Goal: Task Accomplishment & Management: Use online tool/utility

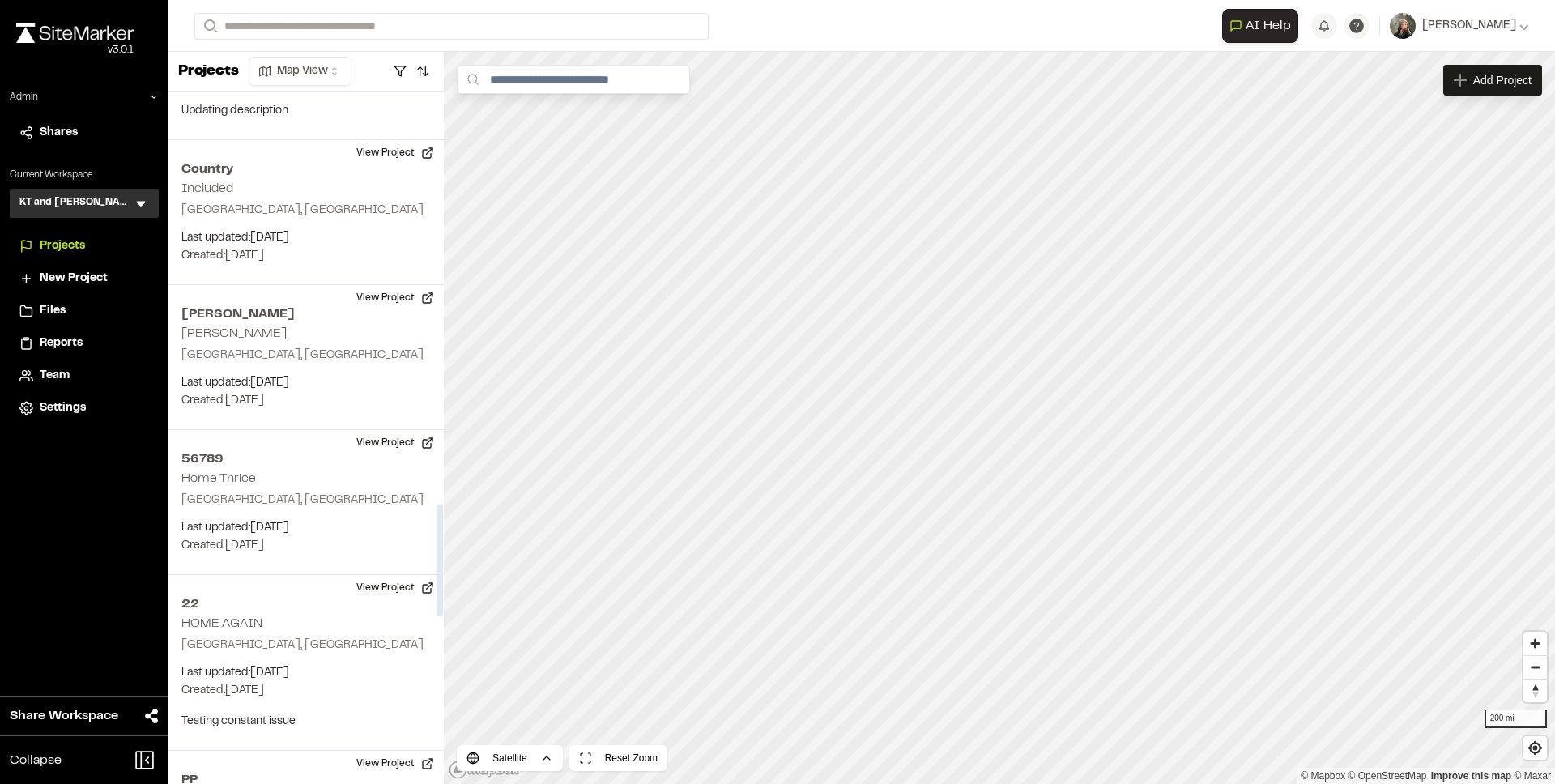
scroll to position [2569, 0]
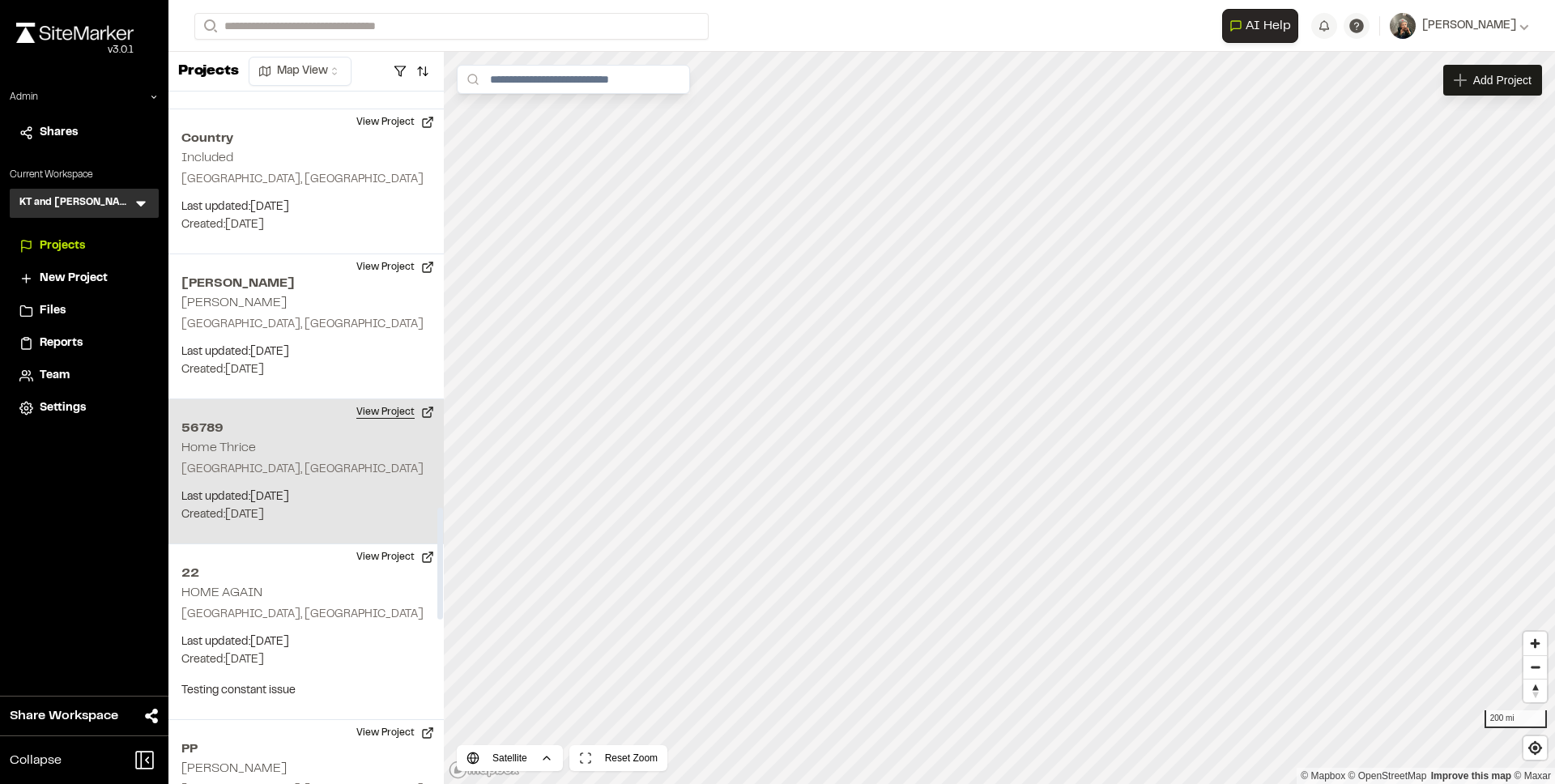
click at [395, 412] on button "View Project" at bounding box center [394, 412] width 97 height 26
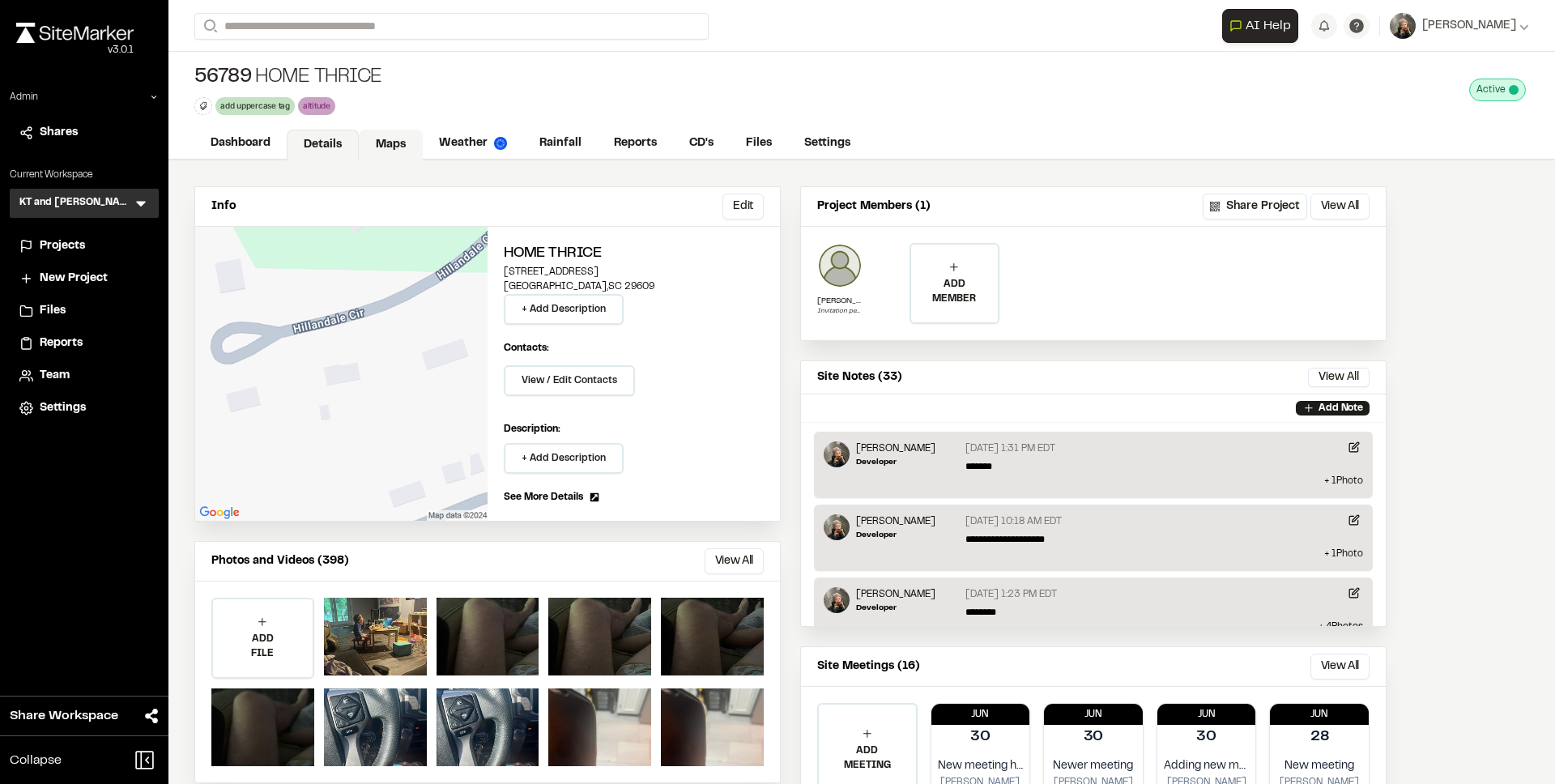
click at [413, 151] on link "Maps" at bounding box center [391, 145] width 64 height 31
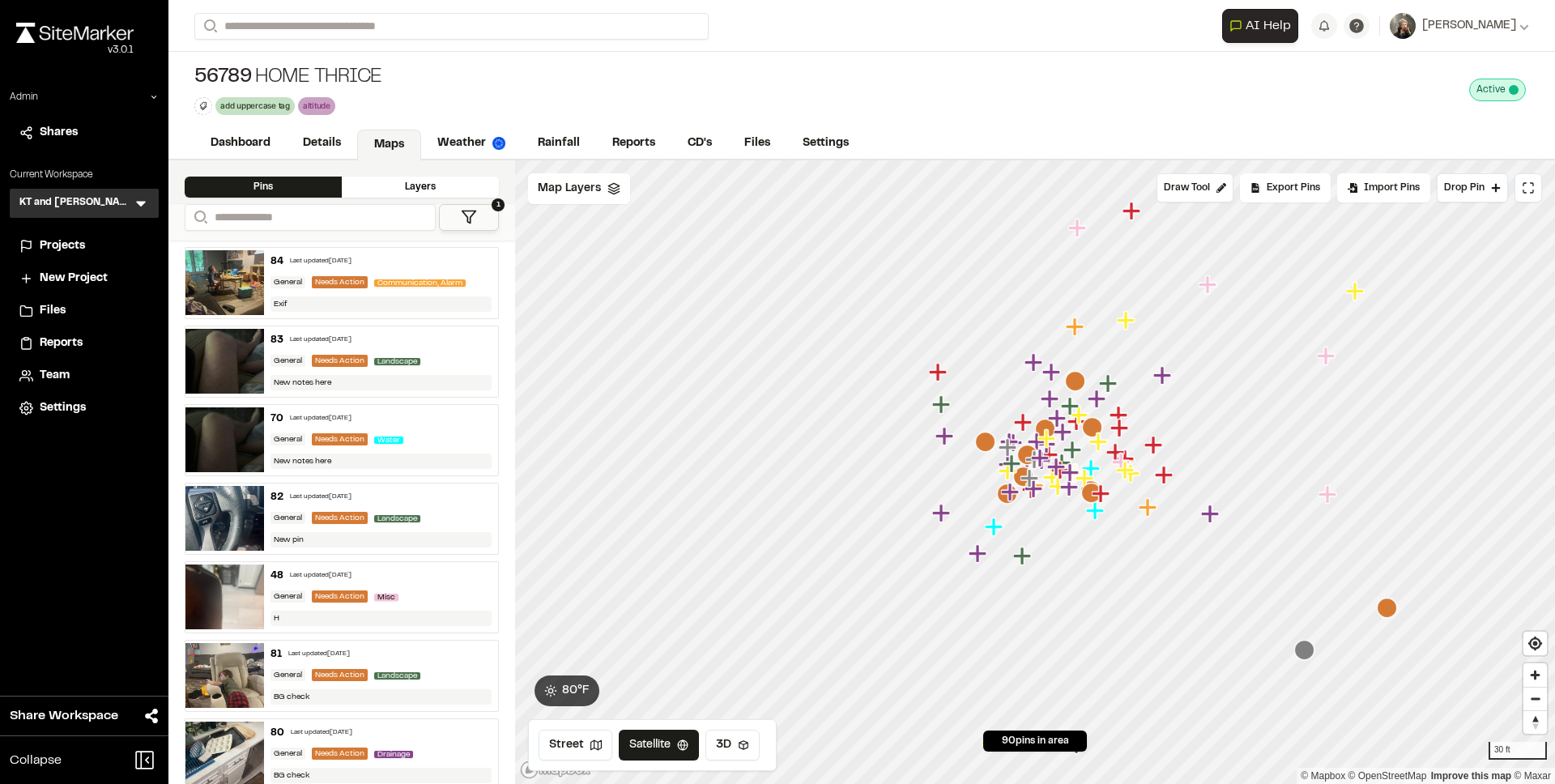
click at [469, 220] on icon at bounding box center [469, 216] width 16 height 16
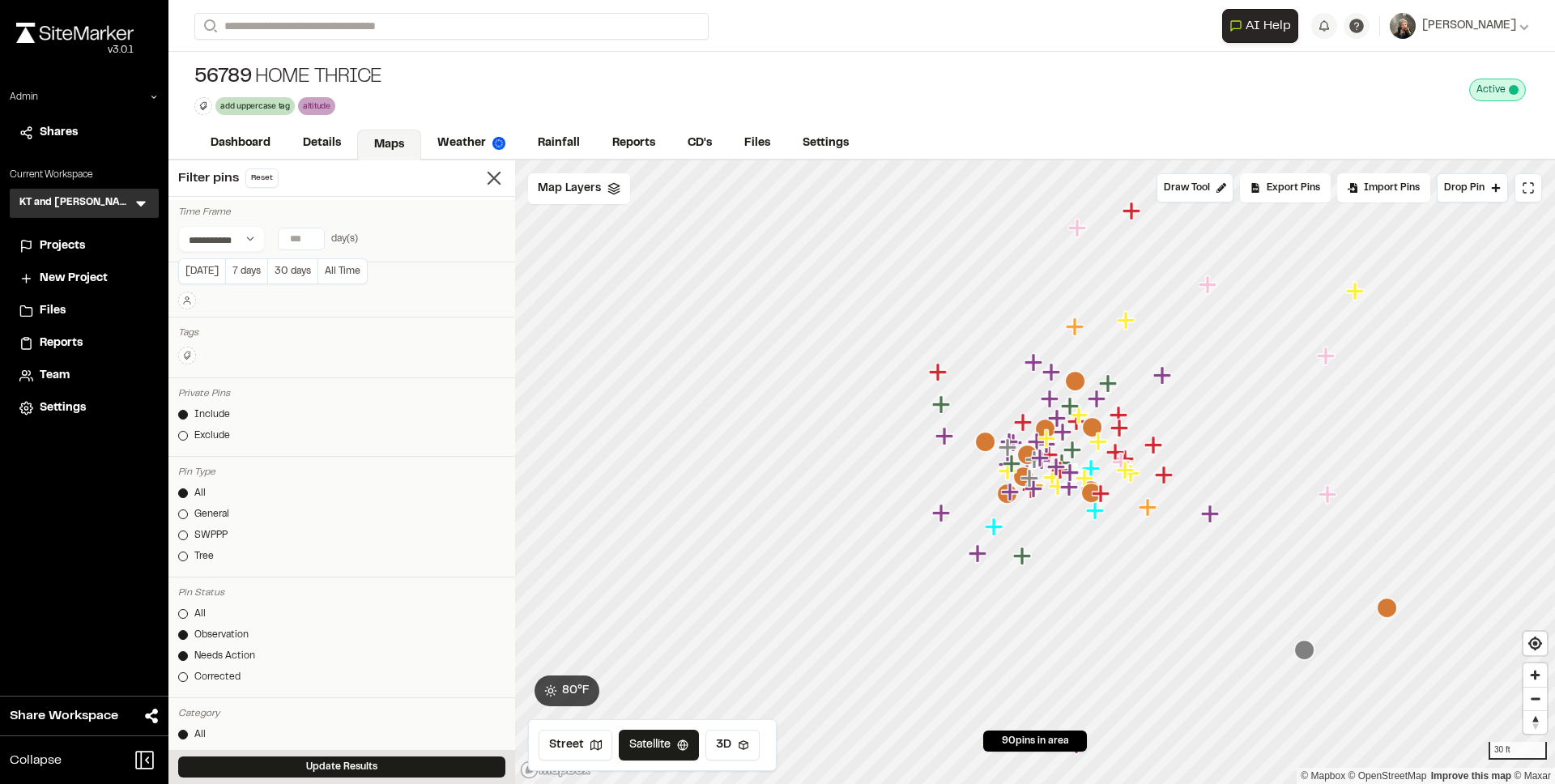
click at [280, 237] on input "number" at bounding box center [301, 238] width 45 height 21
click at [253, 273] on button "7 days" at bounding box center [246, 271] width 42 height 26
type input "*"
click at [346, 761] on button "Update Results" at bounding box center [342, 766] width 327 height 21
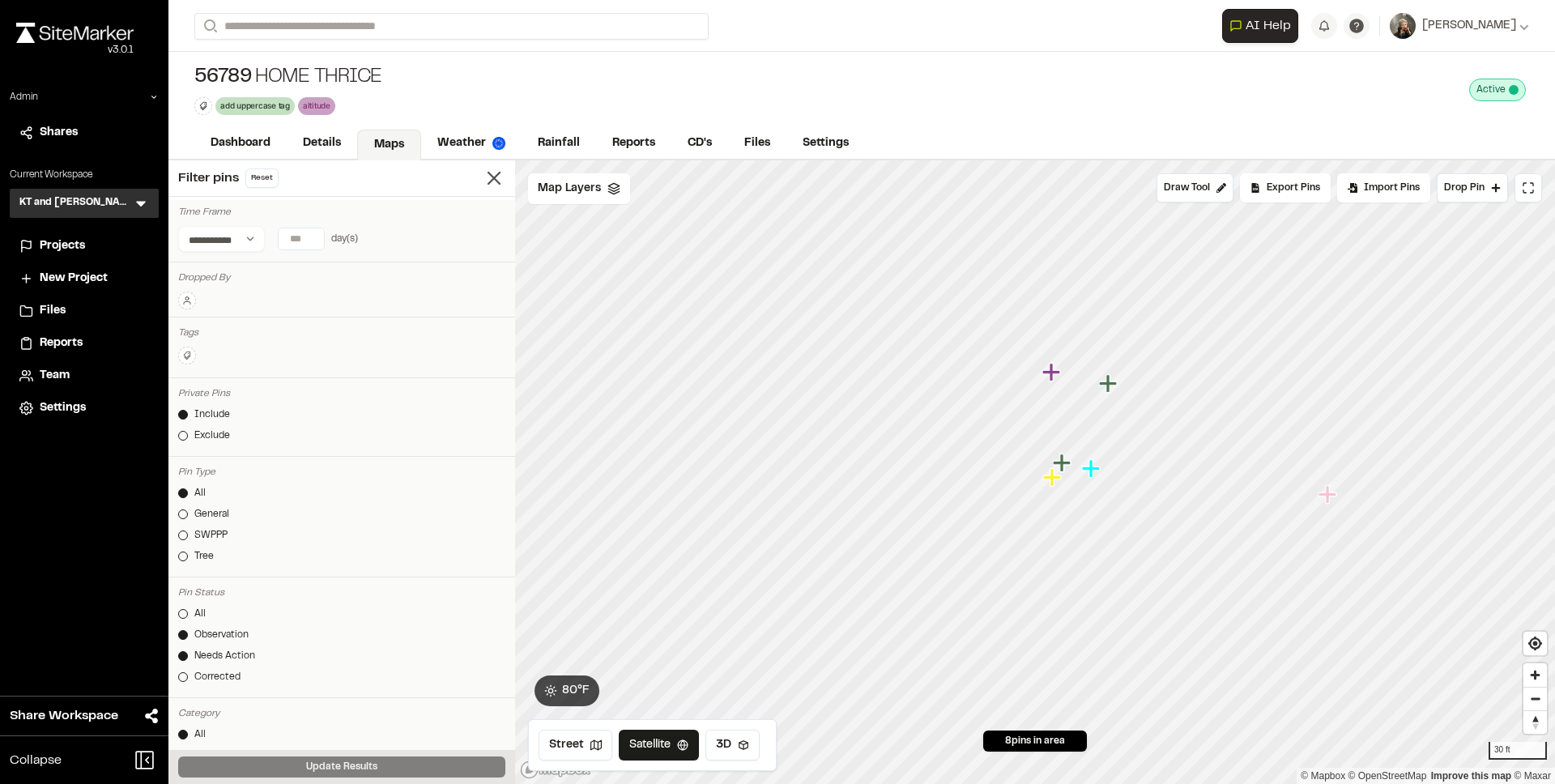
click at [1056, 368] on icon "Map marker" at bounding box center [1053, 372] width 21 height 21
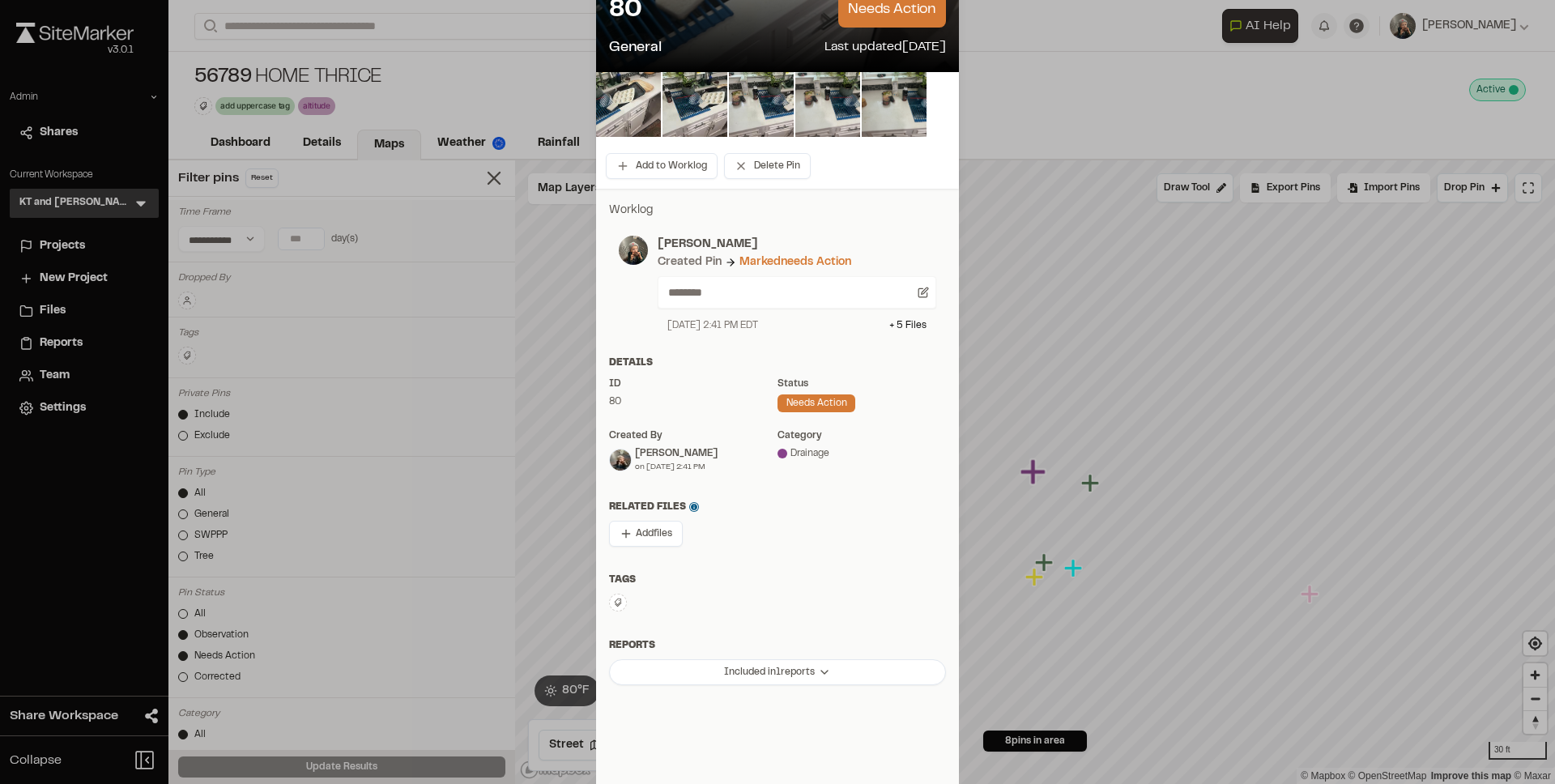
scroll to position [197, 0]
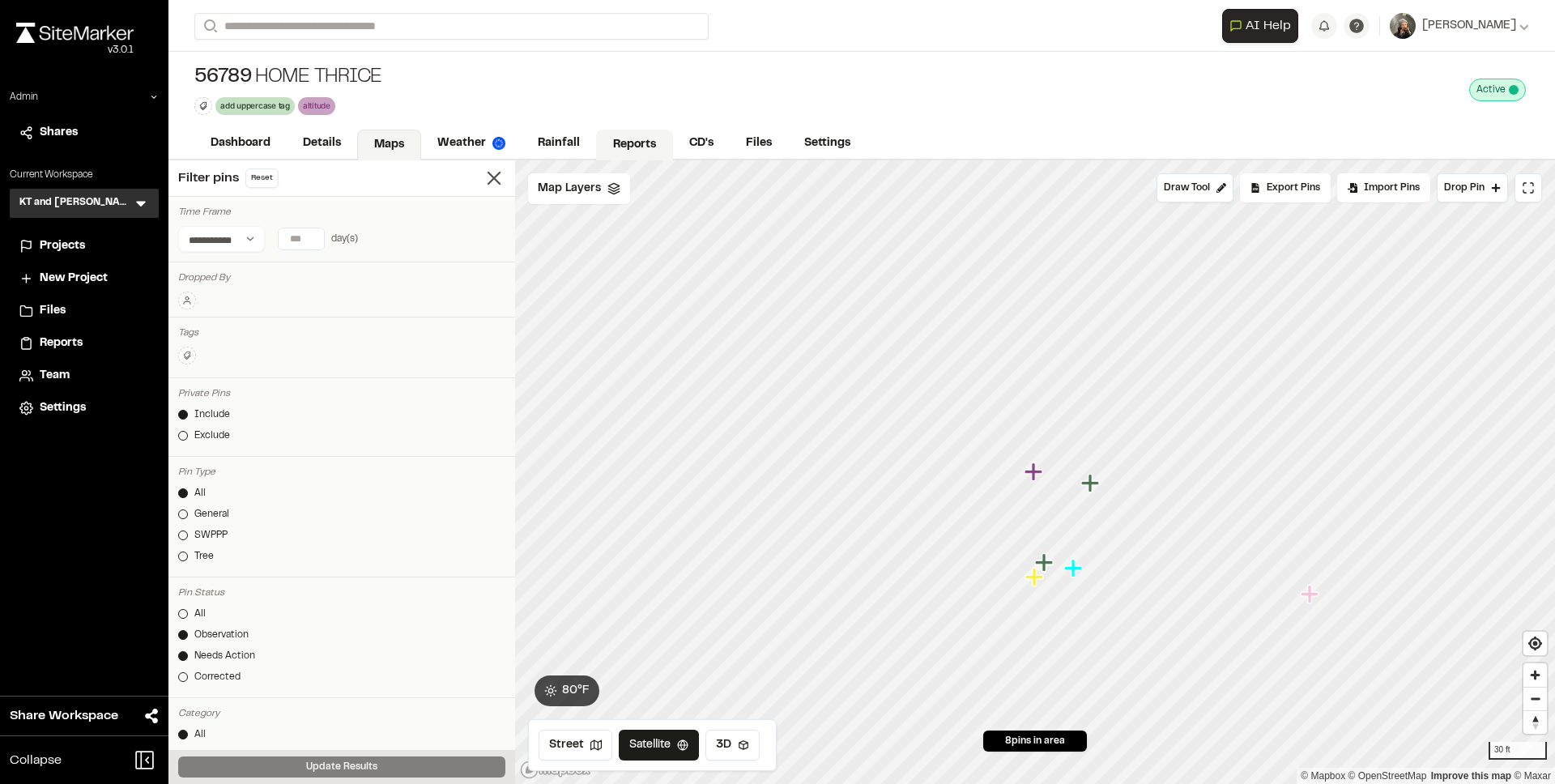
click at [607, 150] on link "Reports" at bounding box center [635, 145] width 77 height 31
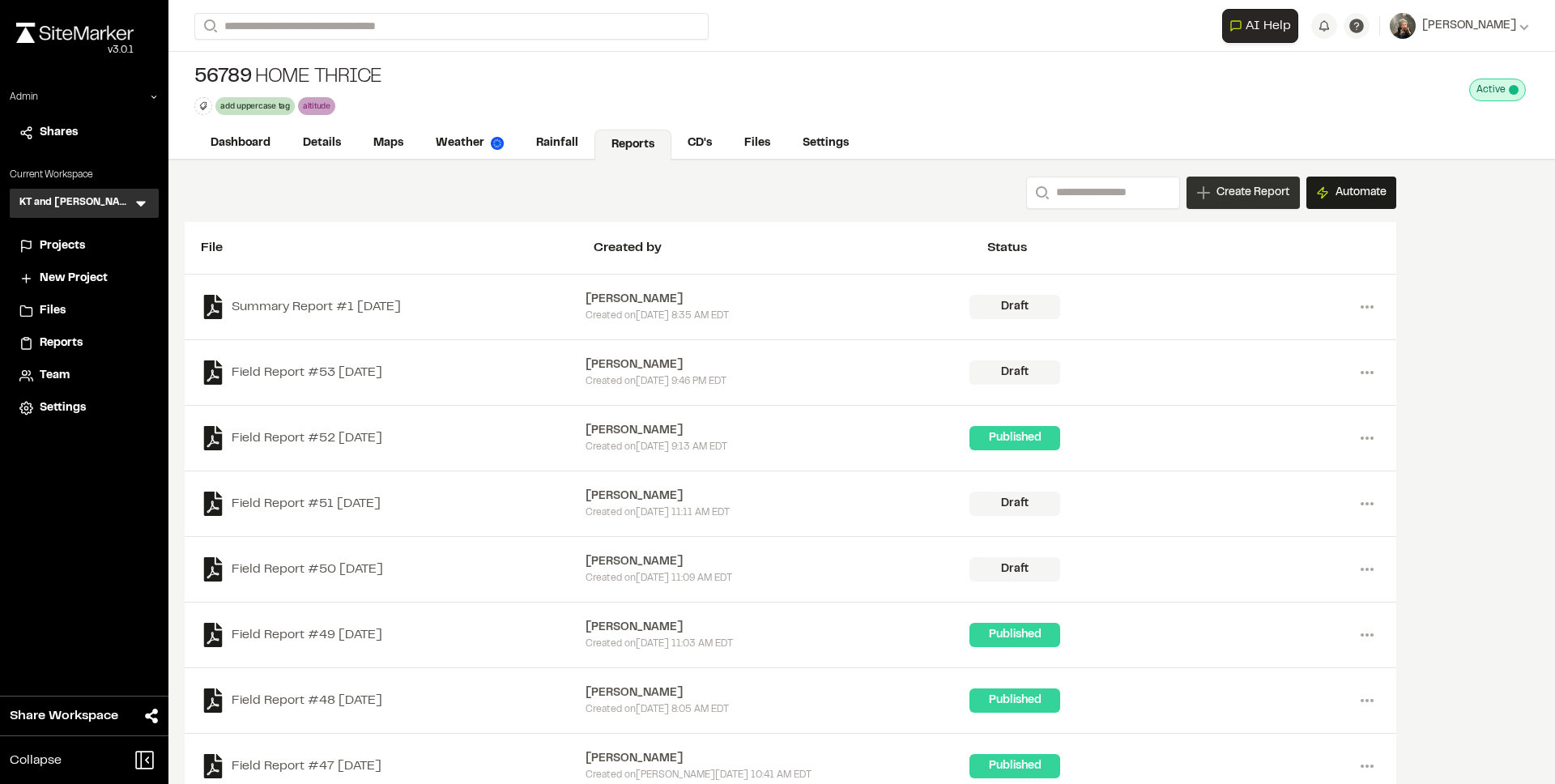
click at [1222, 185] on span "Create Report" at bounding box center [1253, 192] width 73 height 18
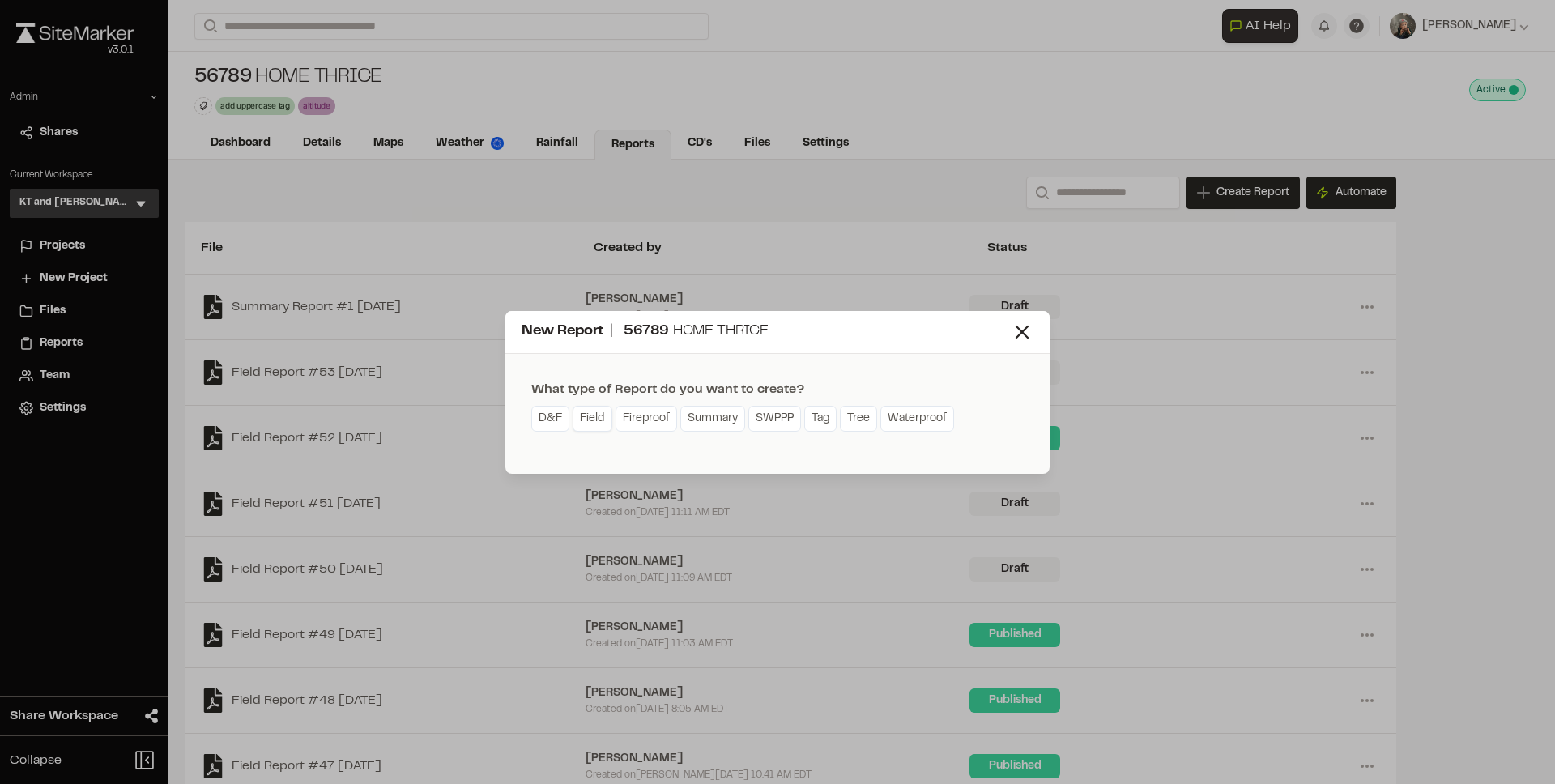
click at [588, 417] on link "Field" at bounding box center [593, 419] width 39 height 26
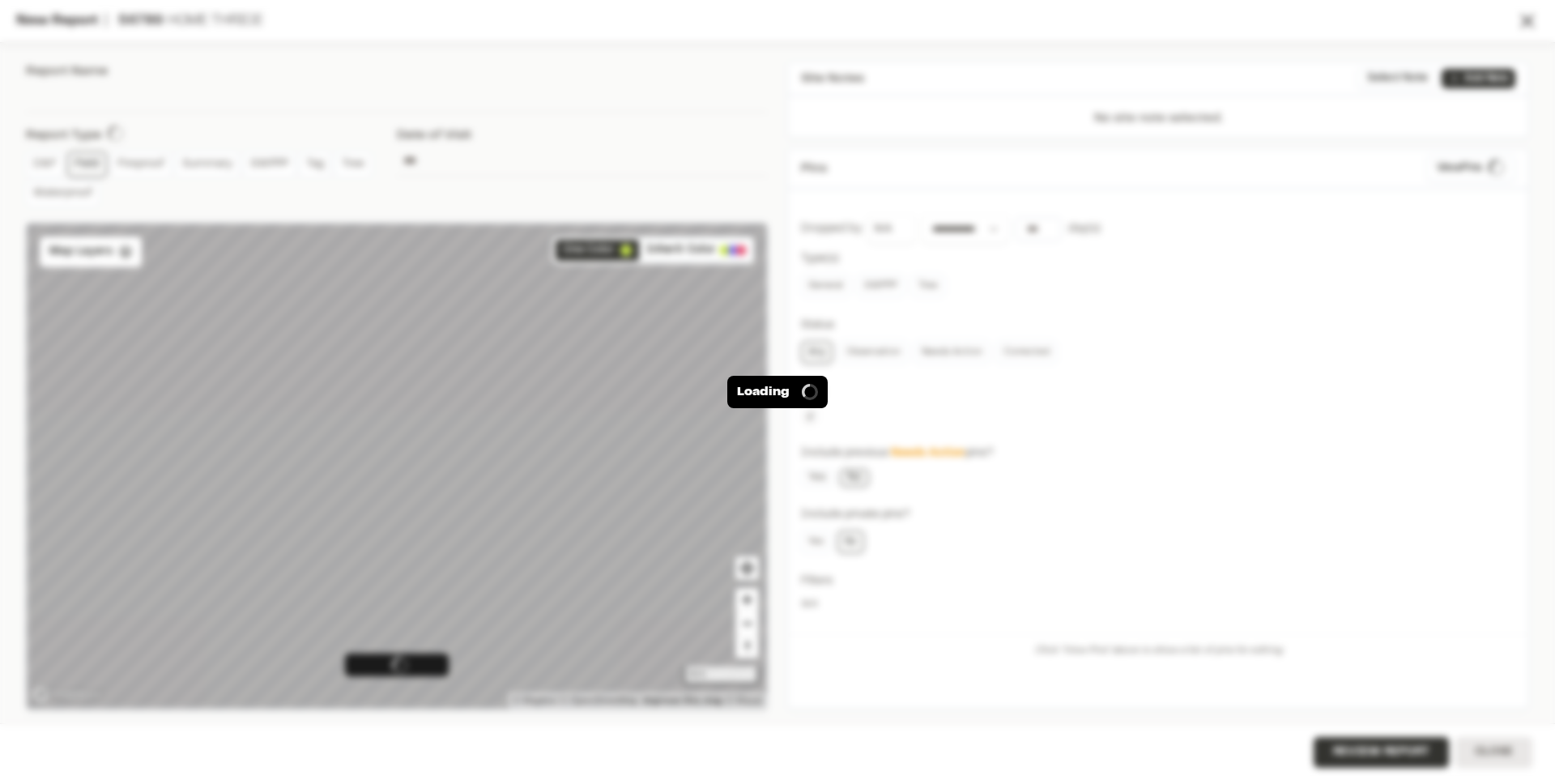
type input "**********"
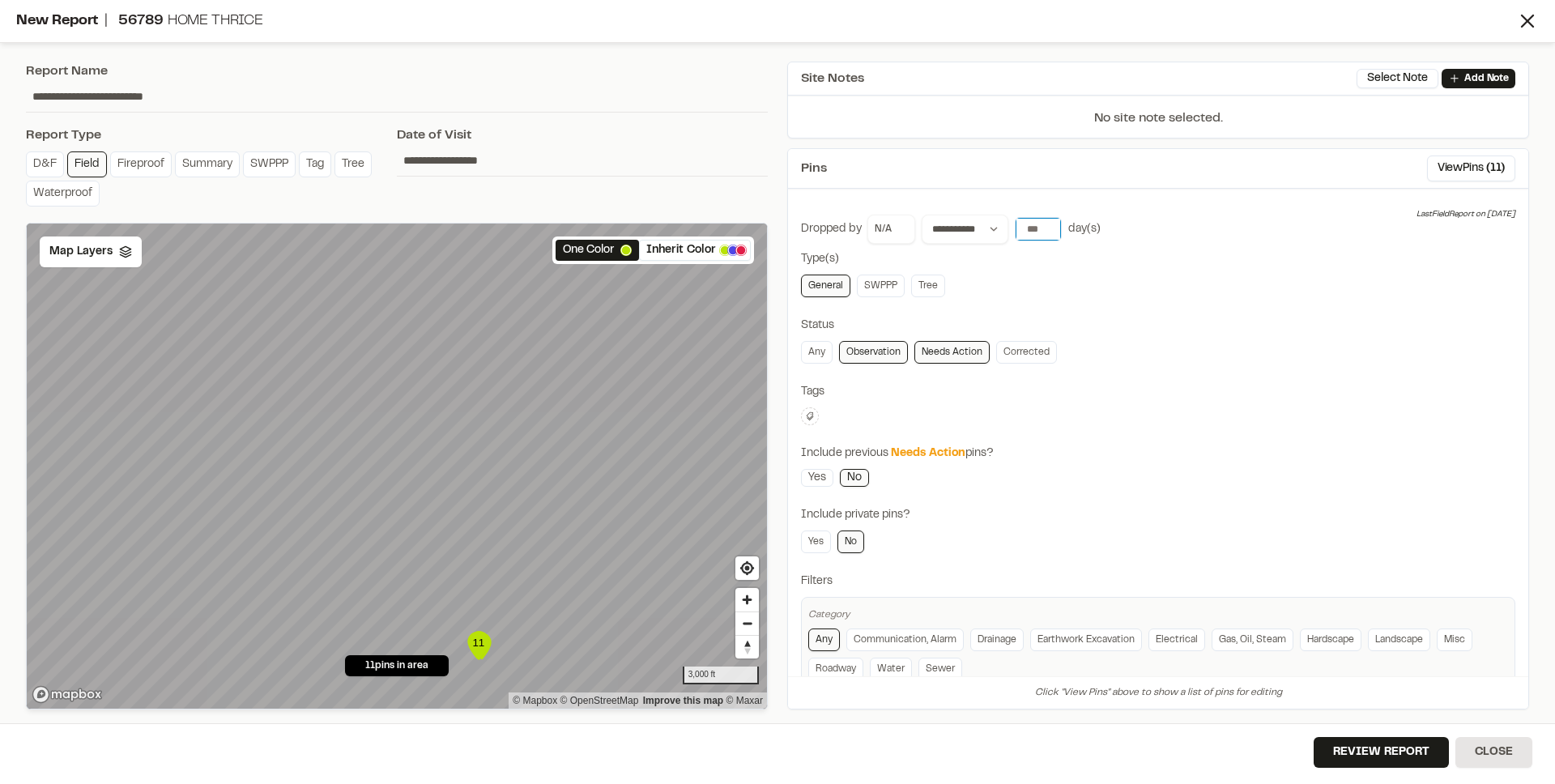
click at [1033, 223] on input "number" at bounding box center [1038, 229] width 45 height 23
click at [1068, 256] on button "7 days" at bounding box center [1083, 263] width 42 height 26
click at [1349, 758] on button "Review Report" at bounding box center [1381, 752] width 135 height 31
